Goal: Find specific page/section: Find specific page/section

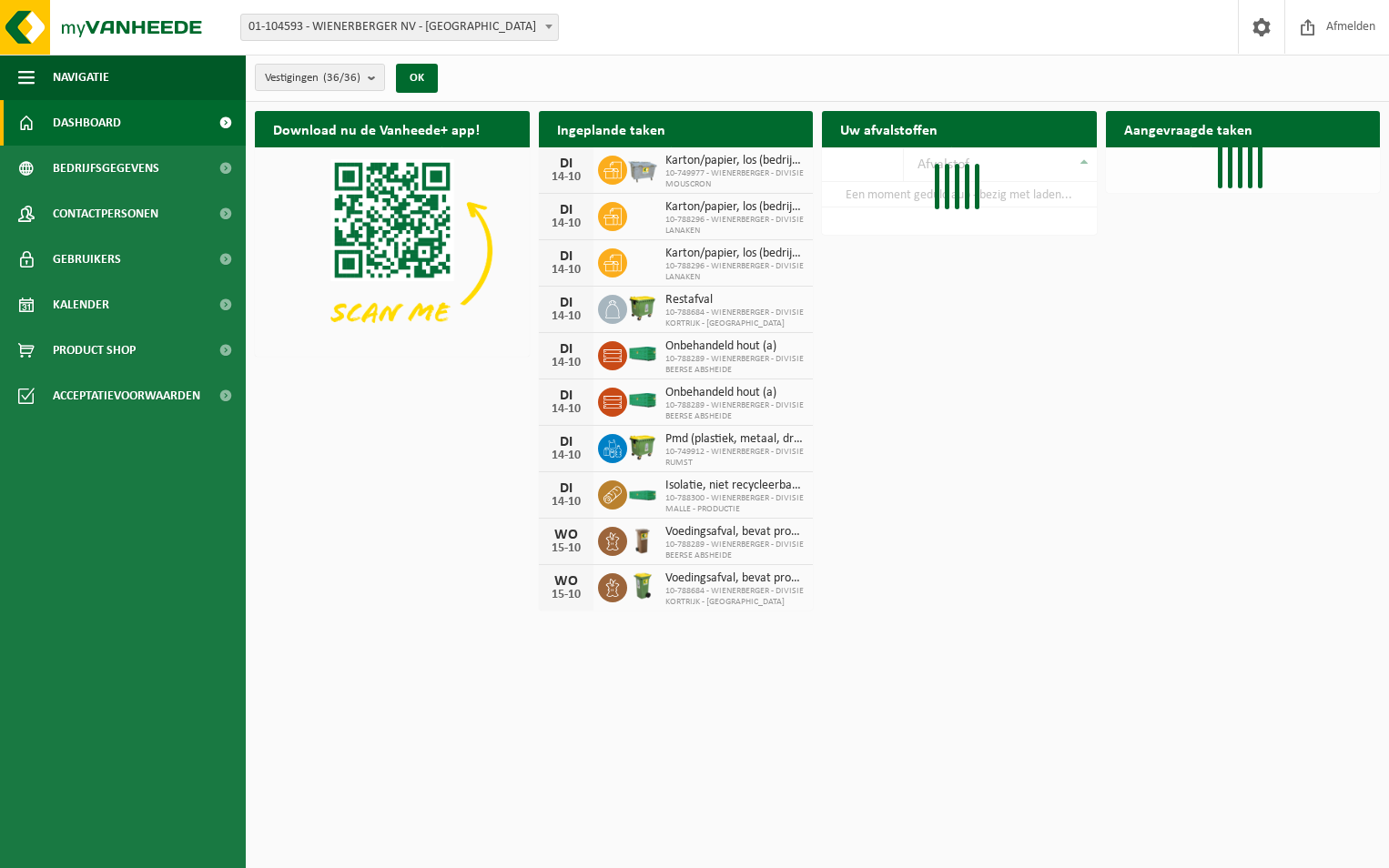
click at [395, 30] on span "01-104593 - WIENERBERGER NV - [GEOGRAPHIC_DATA]" at bounding box center [399, 28] width 316 height 26
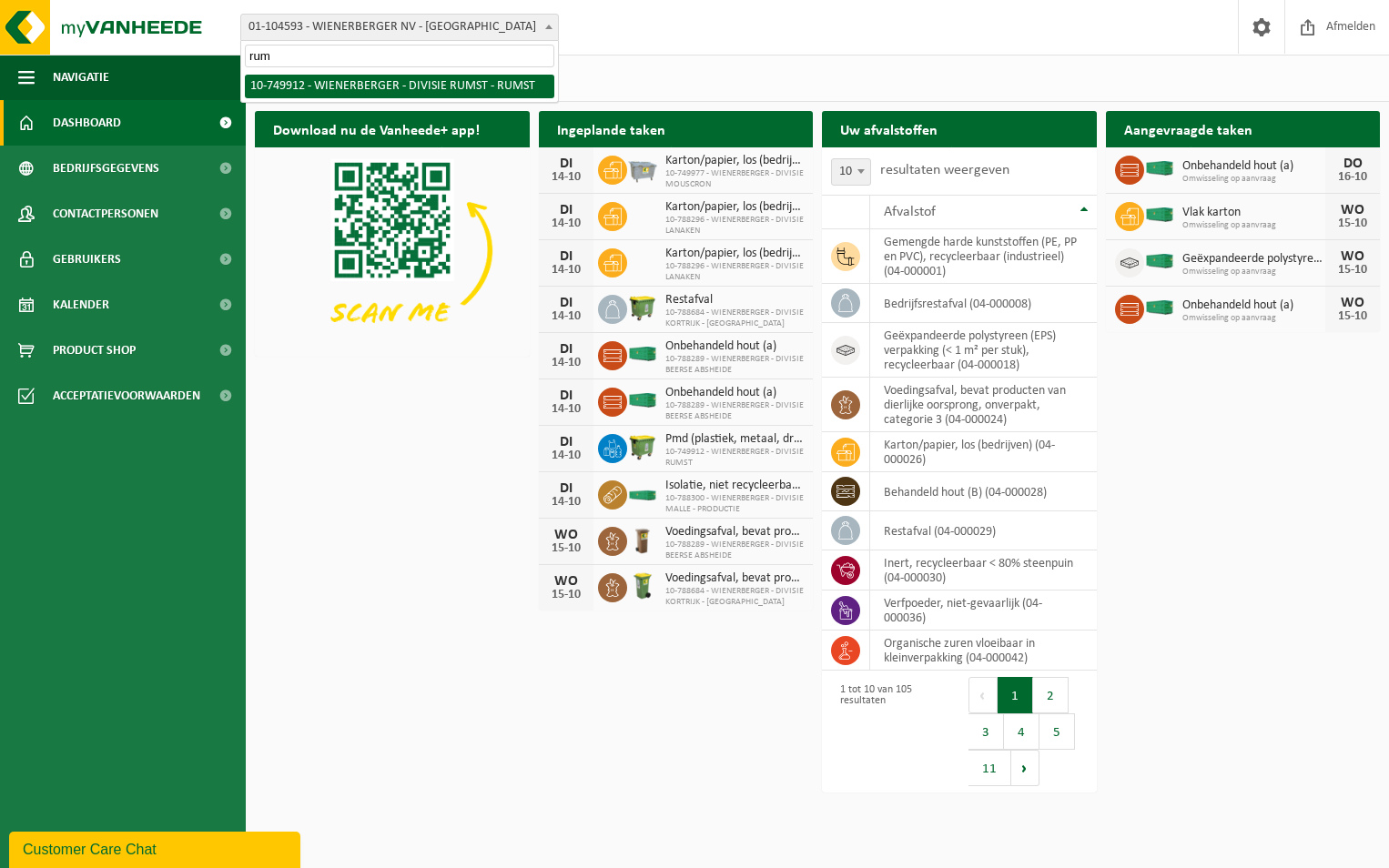
type input "rum"
select select "29118"
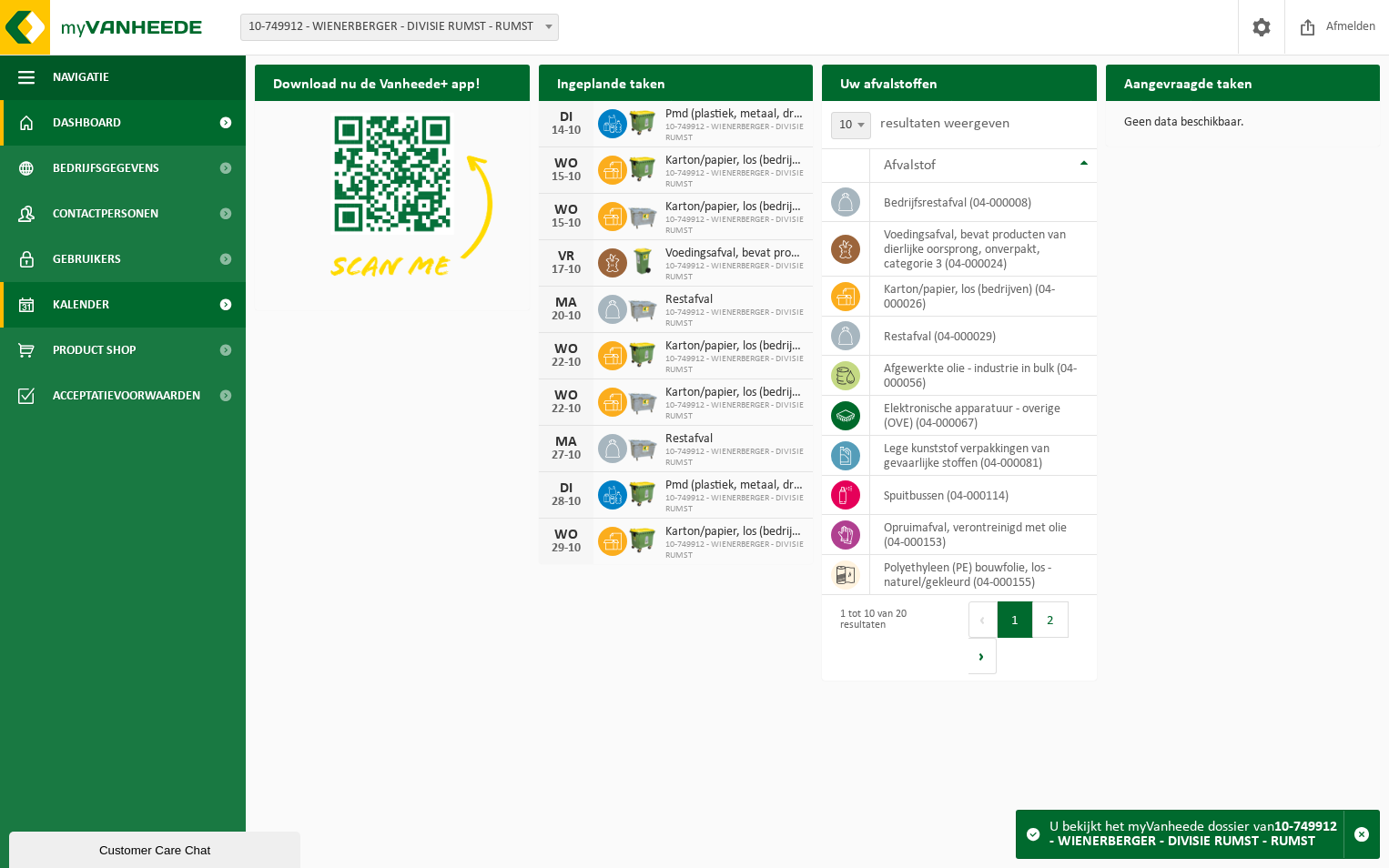
click at [145, 296] on link "Kalender" at bounding box center [122, 304] width 246 height 45
